Goal: Task Accomplishment & Management: Use online tool/utility

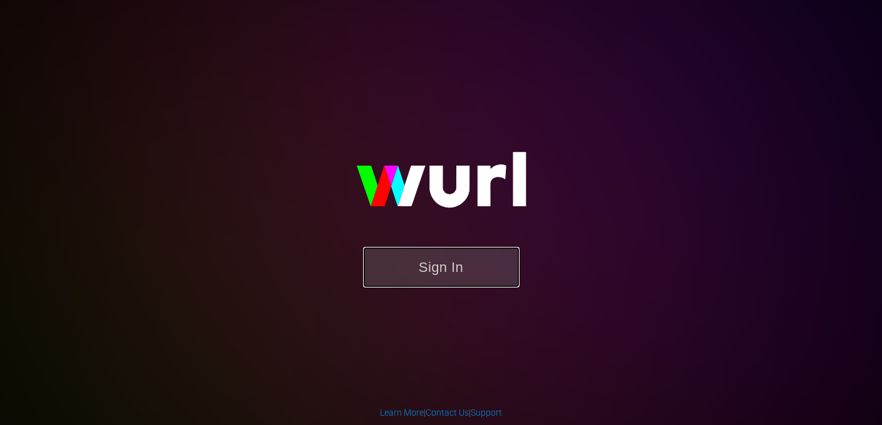
click at [453, 257] on button "Sign In" at bounding box center [441, 267] width 156 height 41
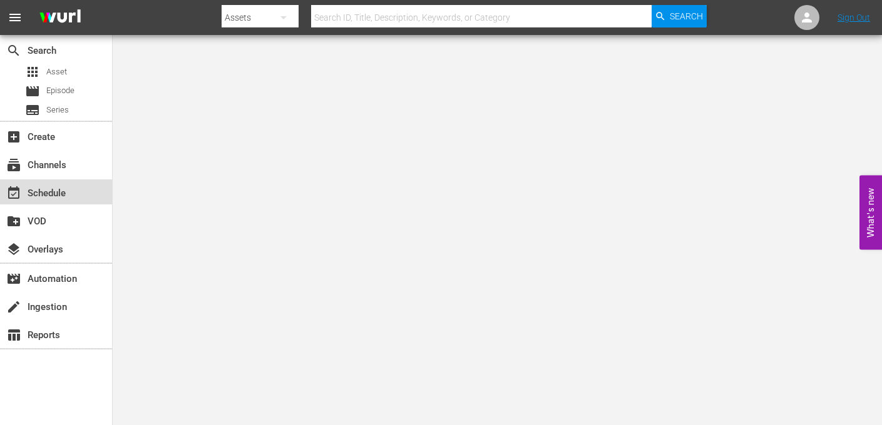
click at [49, 197] on div "event_available Schedule" at bounding box center [35, 191] width 70 height 11
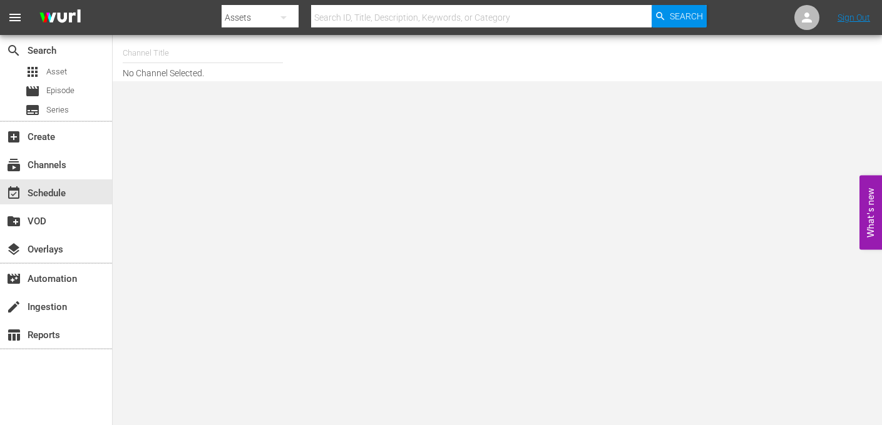
click at [203, 58] on input "text" at bounding box center [203, 53] width 160 height 30
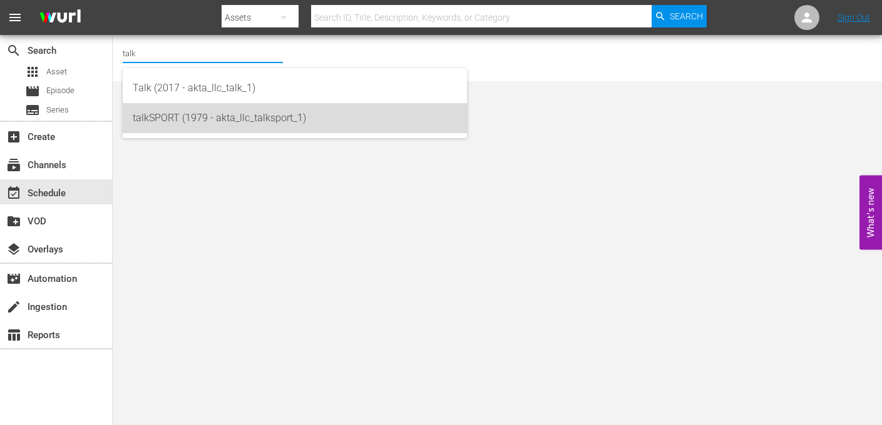
click at [176, 118] on div "talkSPORT (1979 - akta_llc_talksport_1)" at bounding box center [295, 118] width 324 height 30
type input "talkSPORT (1979 - akta_llc_talksport_1)"
